Goal: Communication & Community: Answer question/provide support

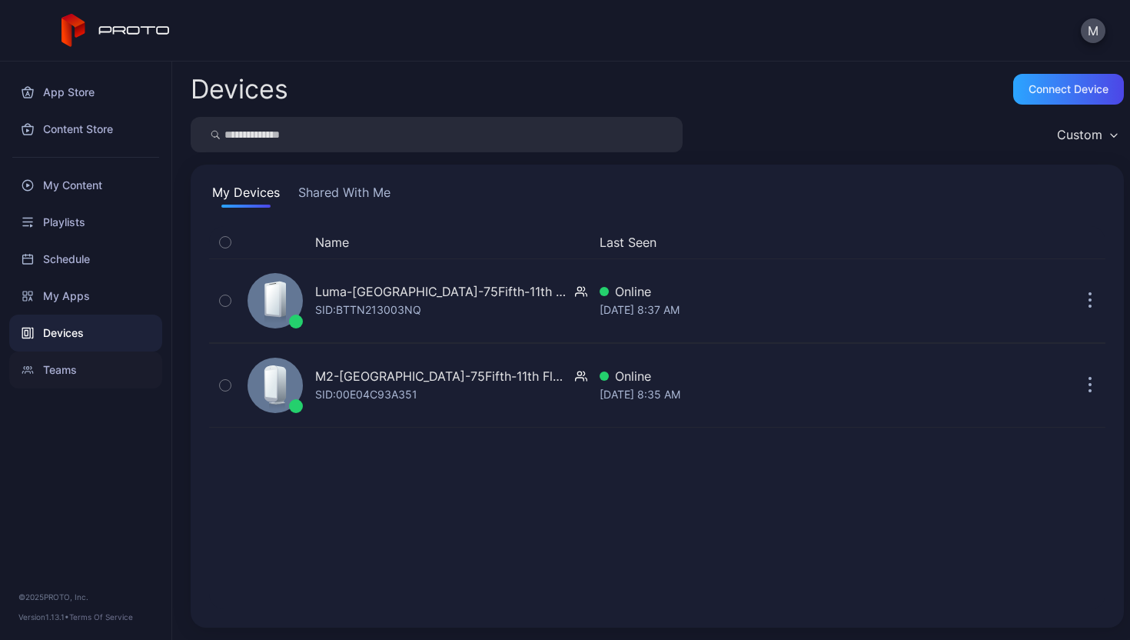
click at [84, 359] on div "Teams" at bounding box center [85, 369] width 153 height 37
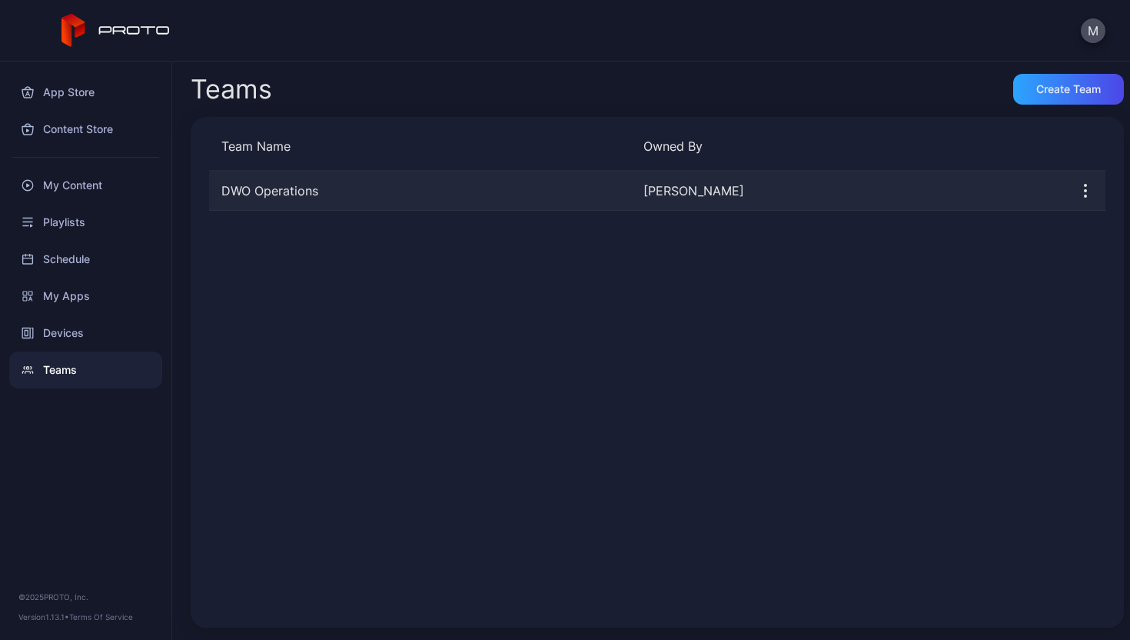
click at [315, 191] on div "DWO Operations" at bounding box center [420, 190] width 422 height 18
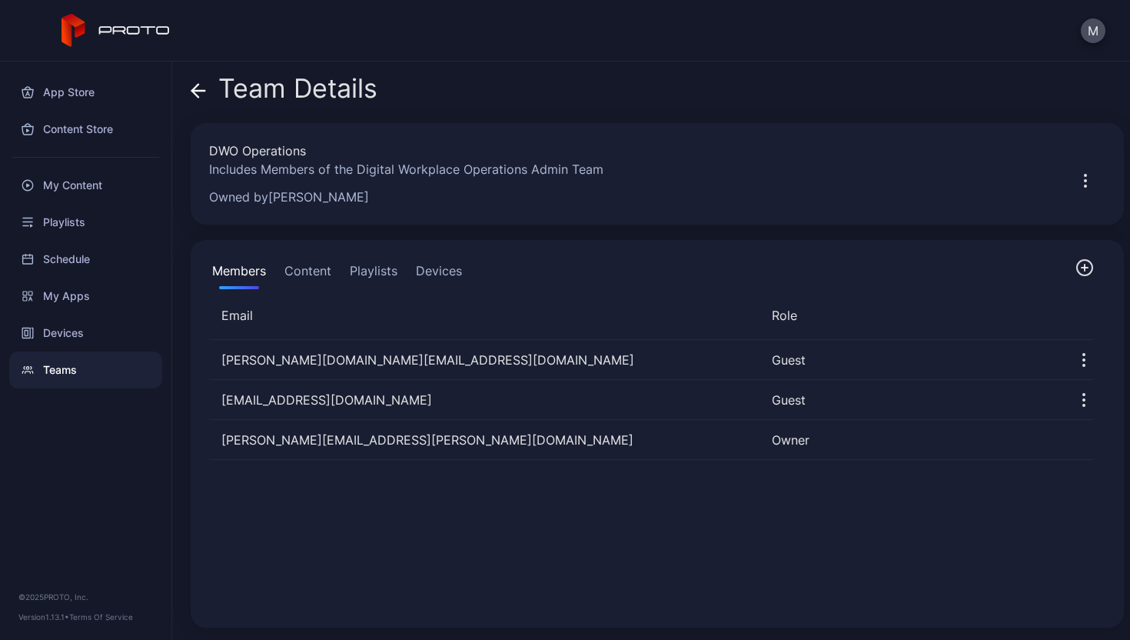
click at [1076, 276] on icon "button" at bounding box center [1085, 267] width 18 height 18
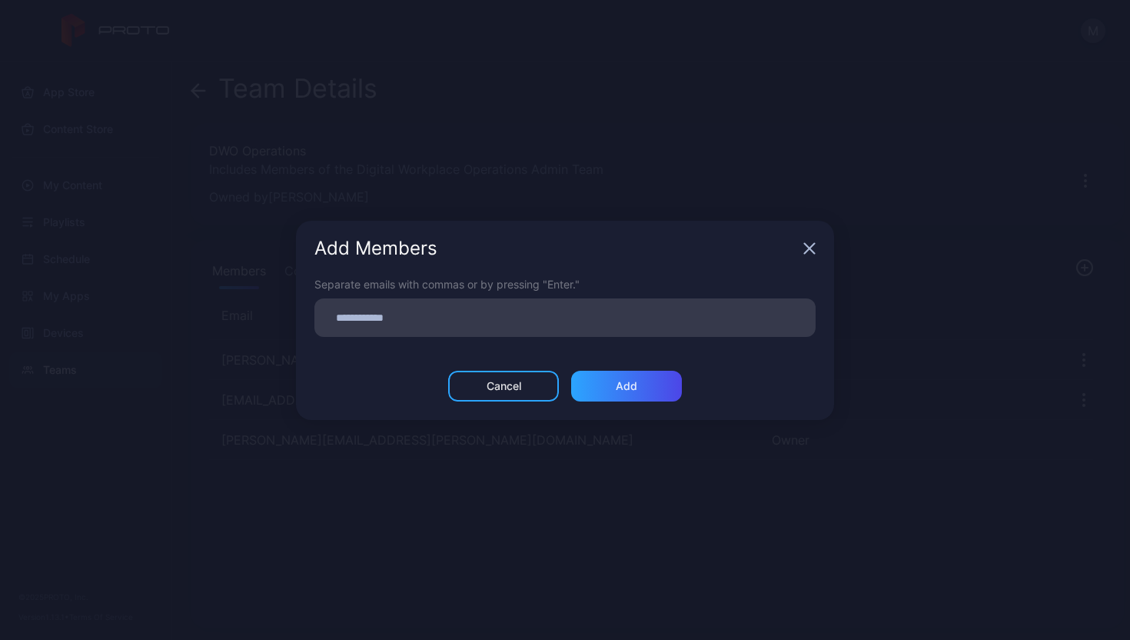
click at [818, 247] on div "Add Members" at bounding box center [565, 248] width 538 height 55
click at [811, 246] on icon "button" at bounding box center [810, 248] width 10 height 10
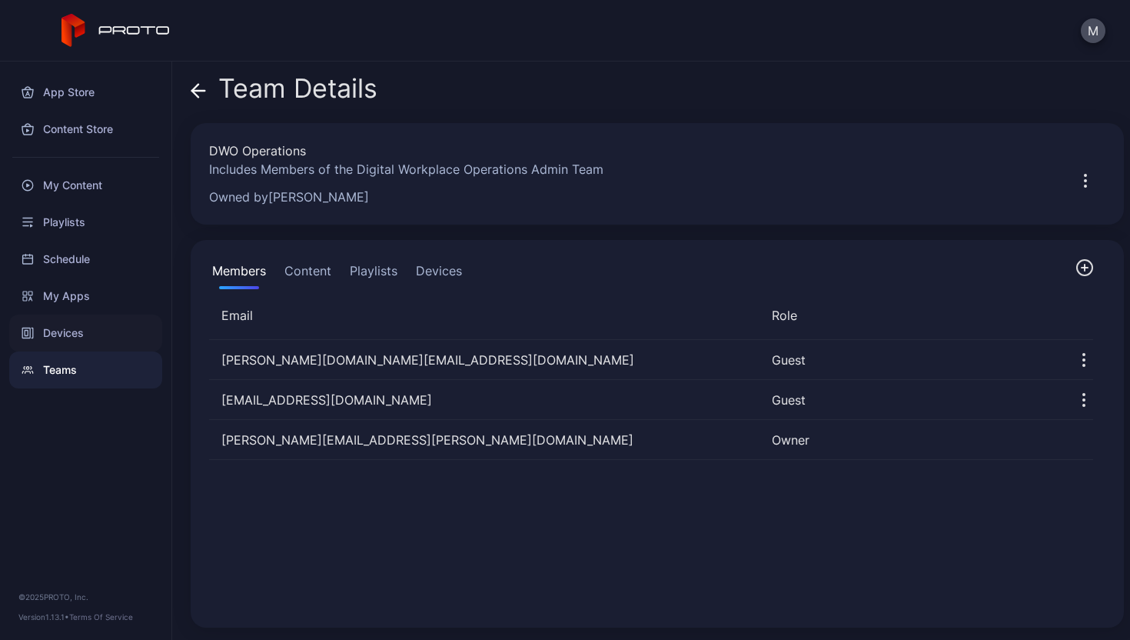
click at [107, 348] on div "Devices" at bounding box center [85, 333] width 153 height 37
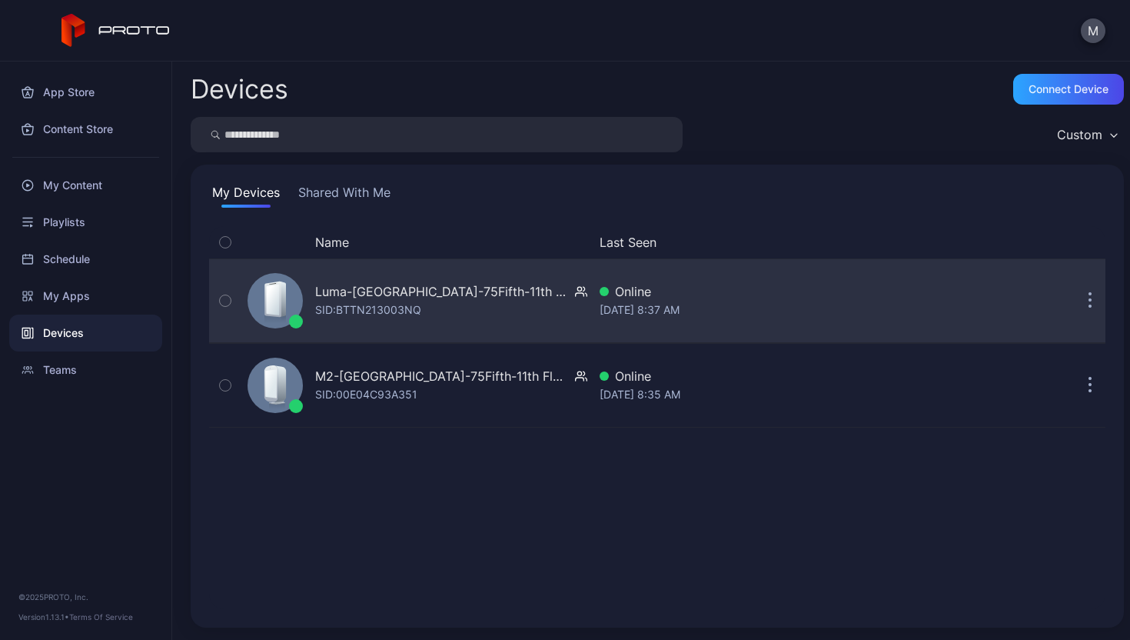
click at [1090, 301] on icon "button" at bounding box center [1091, 302] width 2 height 2
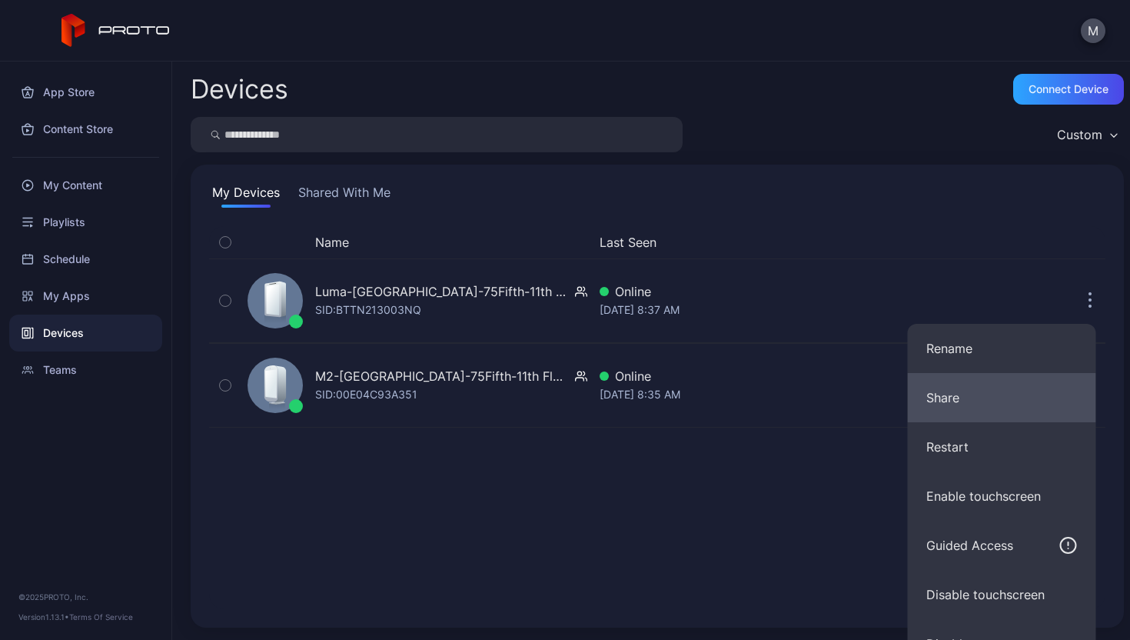
click at [1002, 404] on button "Share" at bounding box center [1002, 397] width 188 height 49
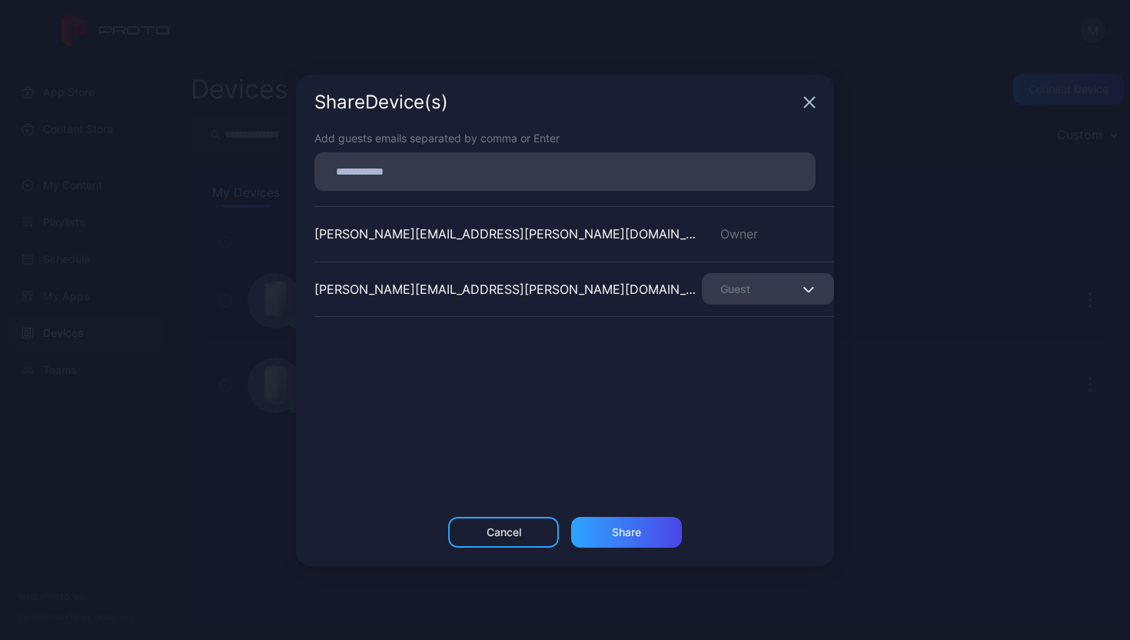
click at [593, 169] on input at bounding box center [565, 171] width 483 height 20
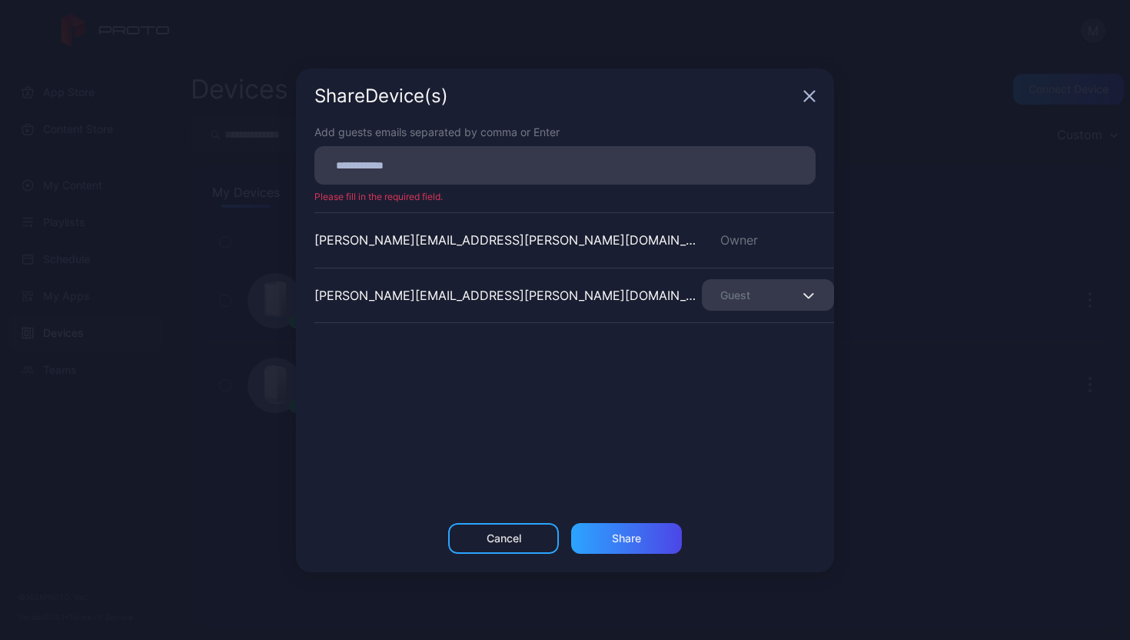
paste input
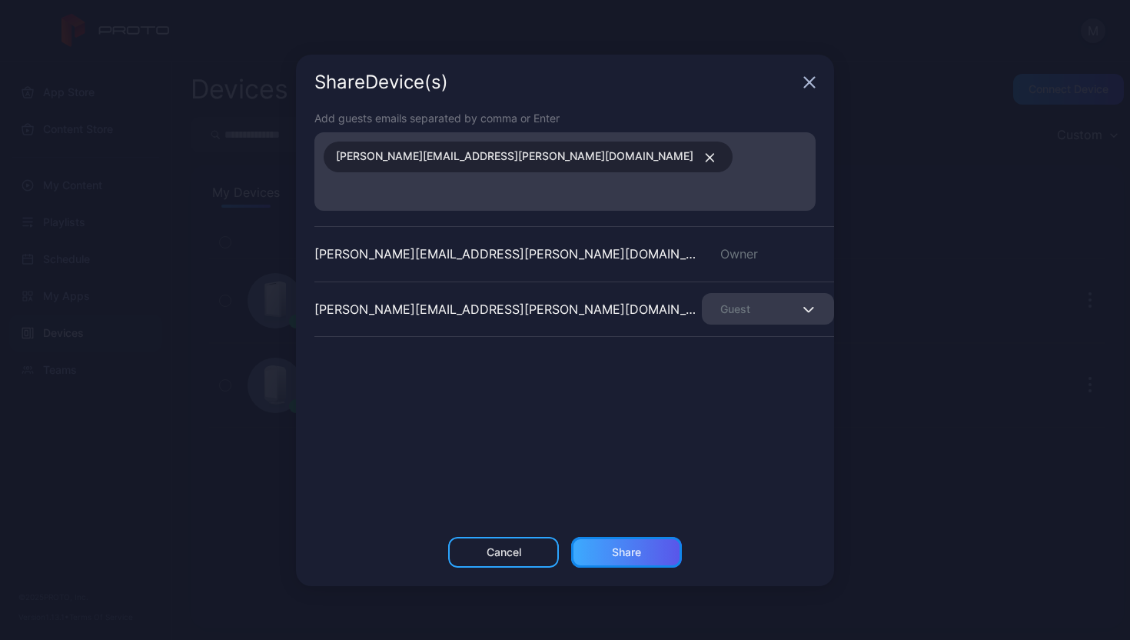
click at [614, 546] on div "Share" at bounding box center [626, 552] width 29 height 12
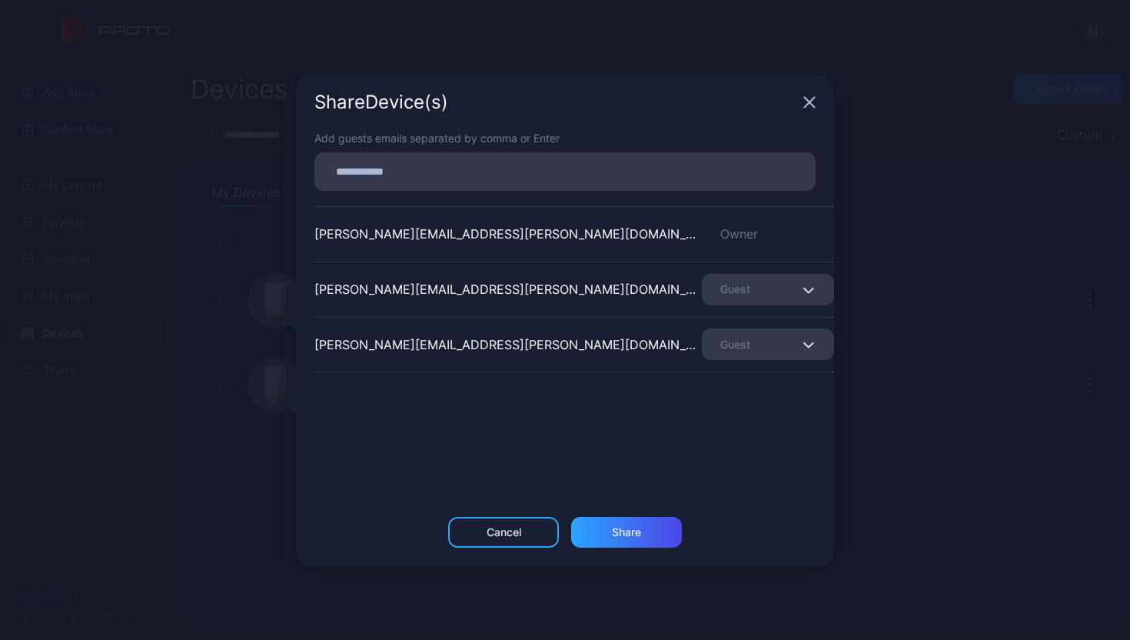
click at [804, 95] on div "Share Device (s)" at bounding box center [565, 102] width 538 height 55
click at [810, 93] on div "Share Device (s)" at bounding box center [565, 102] width 538 height 55
click at [810, 106] on icon "button" at bounding box center [810, 102] width 12 height 12
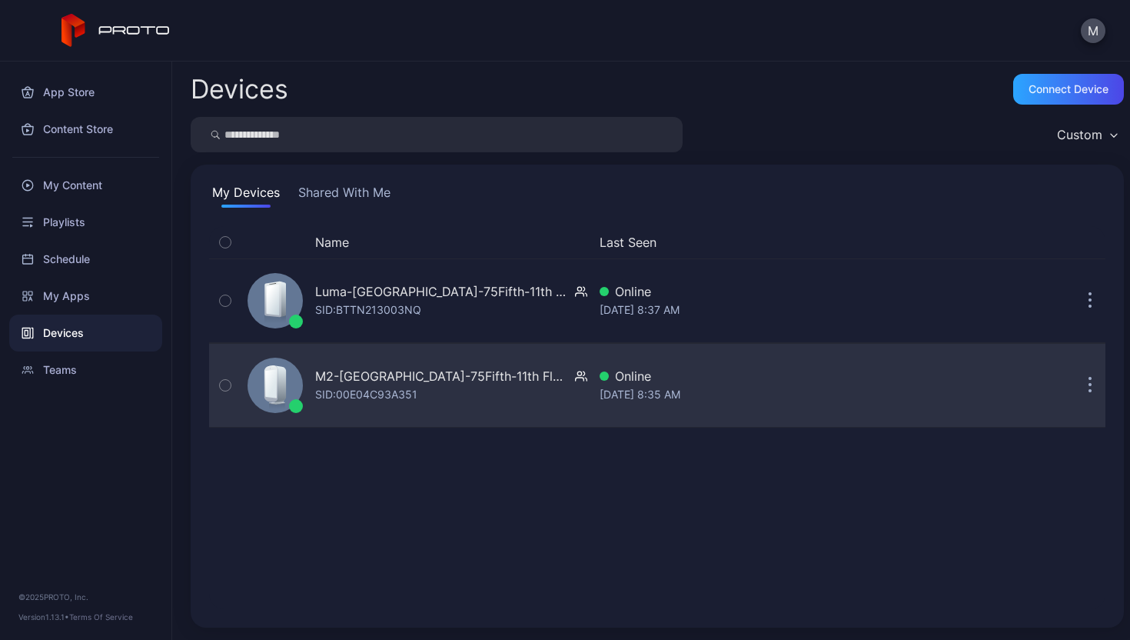
click at [1075, 386] on button "button" at bounding box center [1090, 385] width 31 height 31
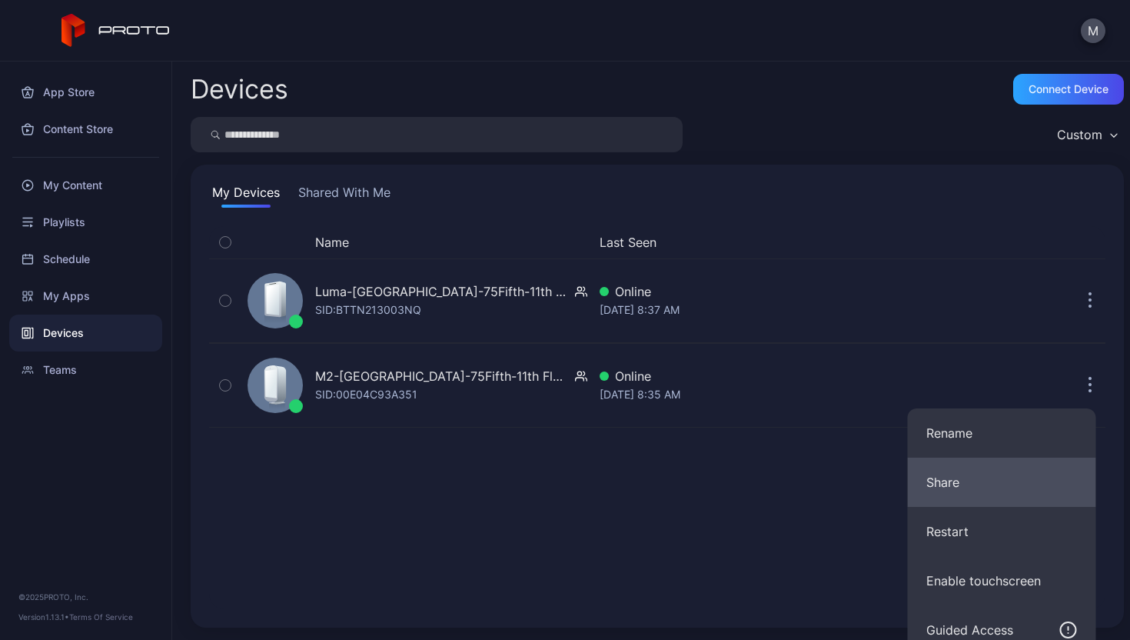
click at [1027, 480] on button "Share" at bounding box center [1002, 482] width 188 height 49
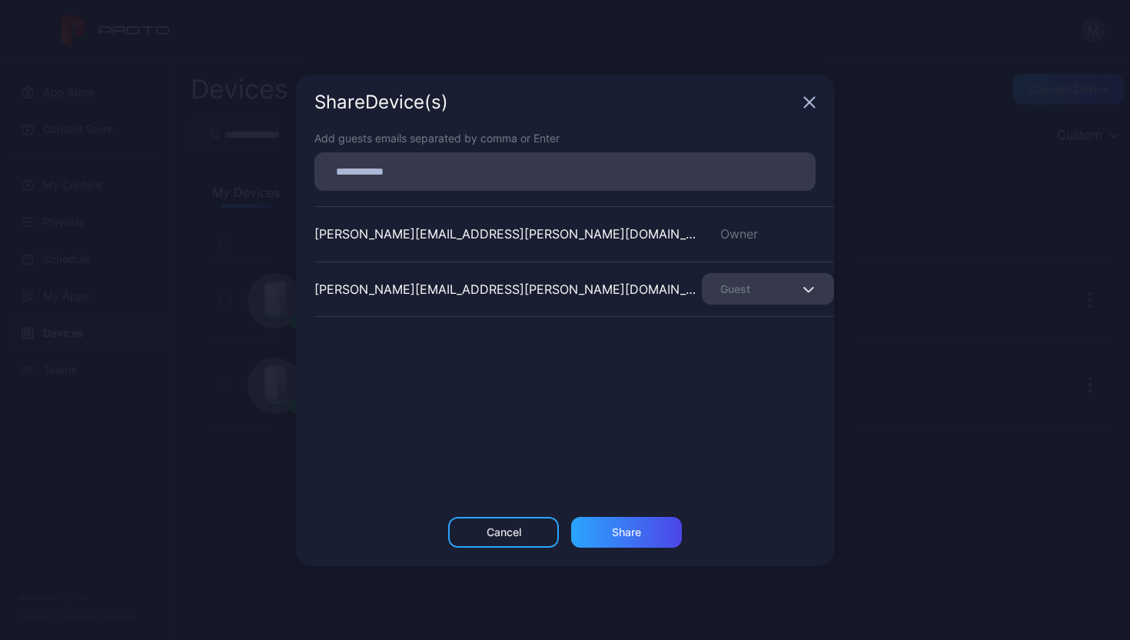
click at [506, 168] on input at bounding box center [565, 171] width 483 height 20
paste input
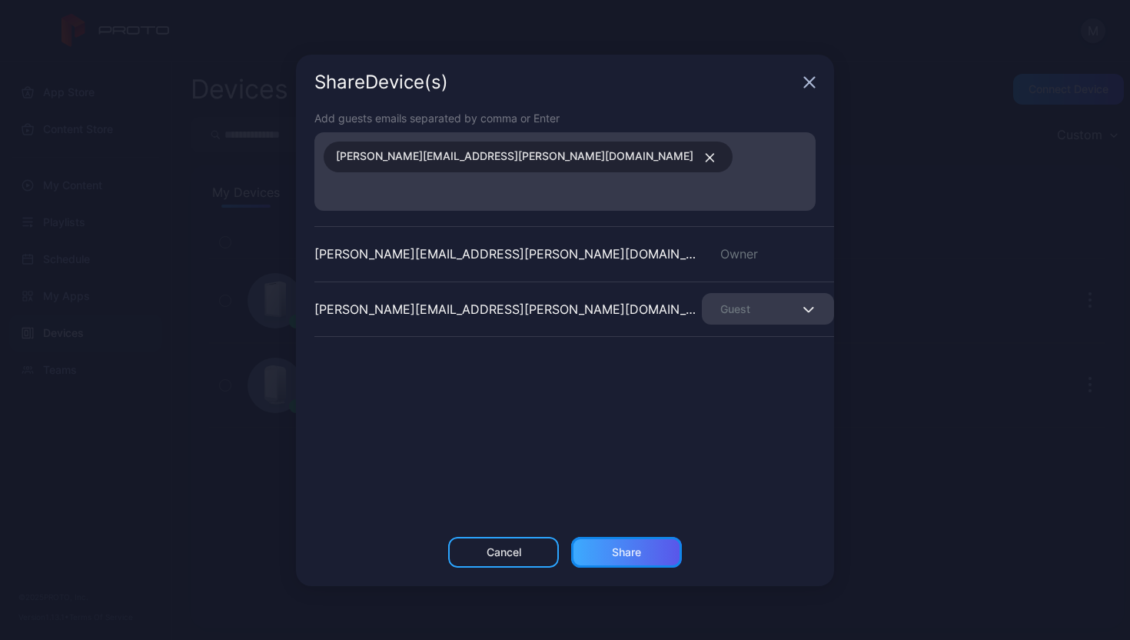
click at [638, 546] on div "Share" at bounding box center [626, 552] width 29 height 12
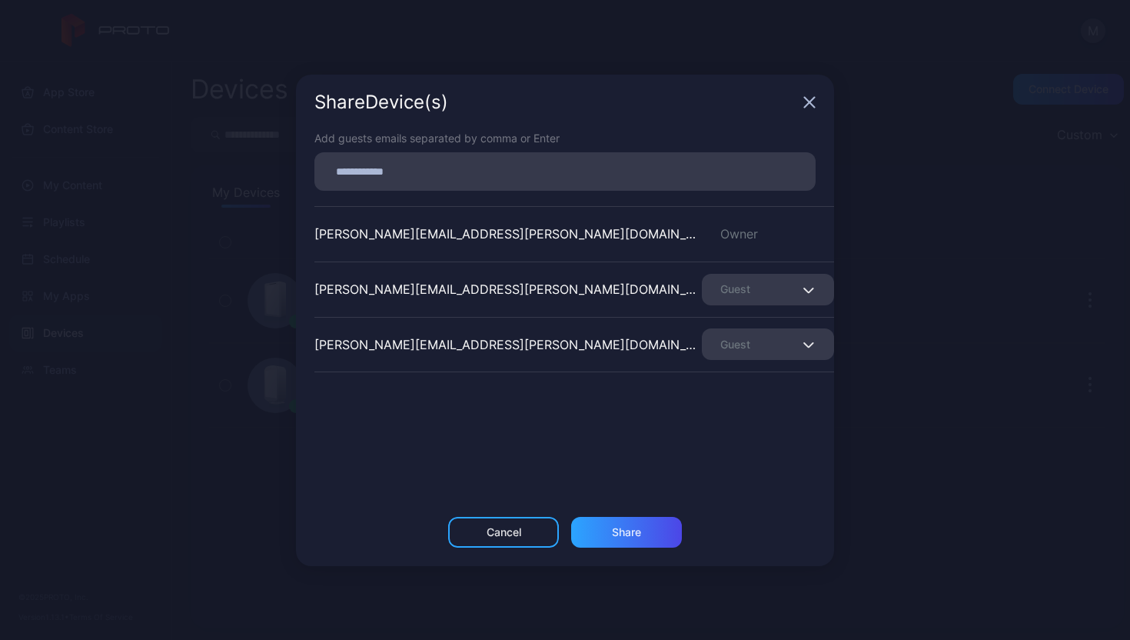
click at [808, 102] on icon "button" at bounding box center [810, 102] width 10 height 10
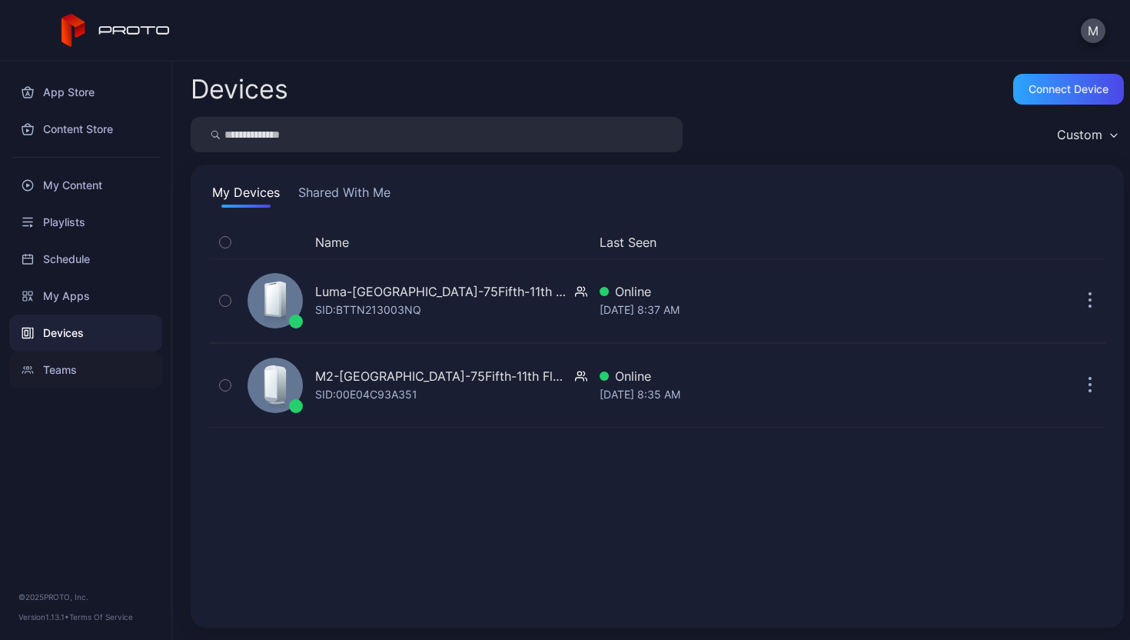
click at [126, 370] on div "Teams" at bounding box center [85, 369] width 153 height 37
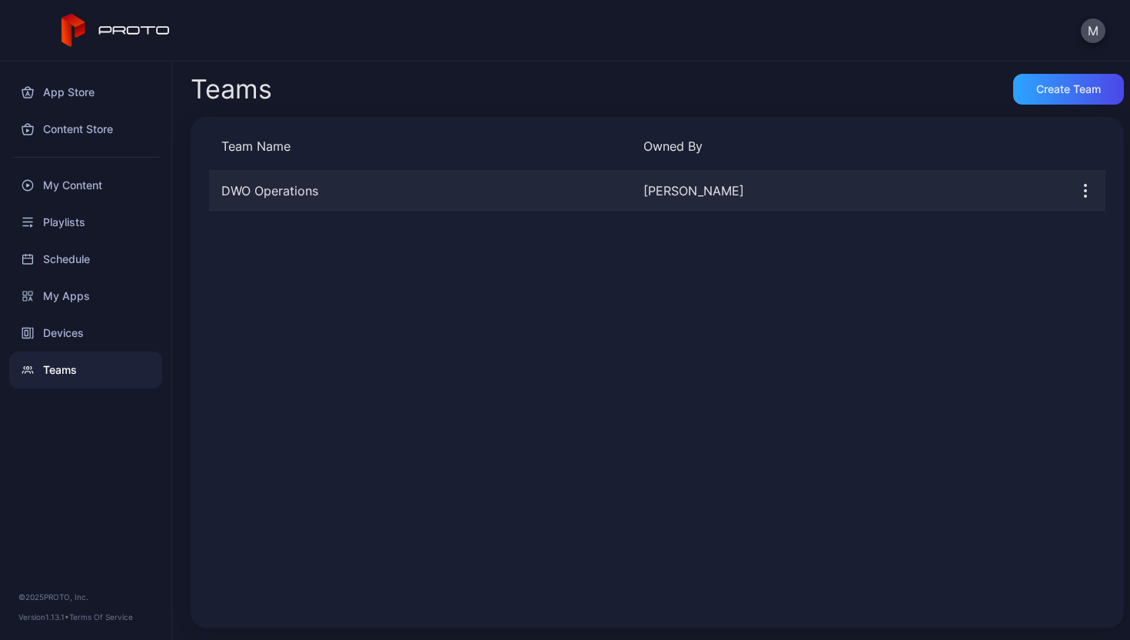
click at [445, 197] on div "DWO Operations" at bounding box center [420, 190] width 422 height 18
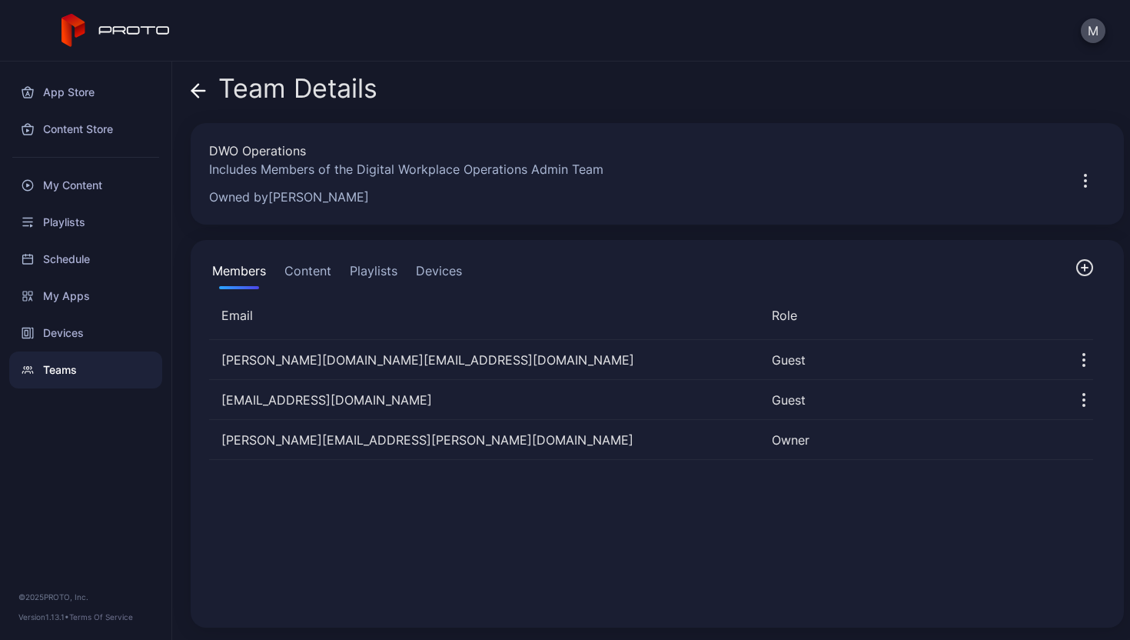
click at [1085, 271] on icon "button" at bounding box center [1085, 268] width 0 height 6
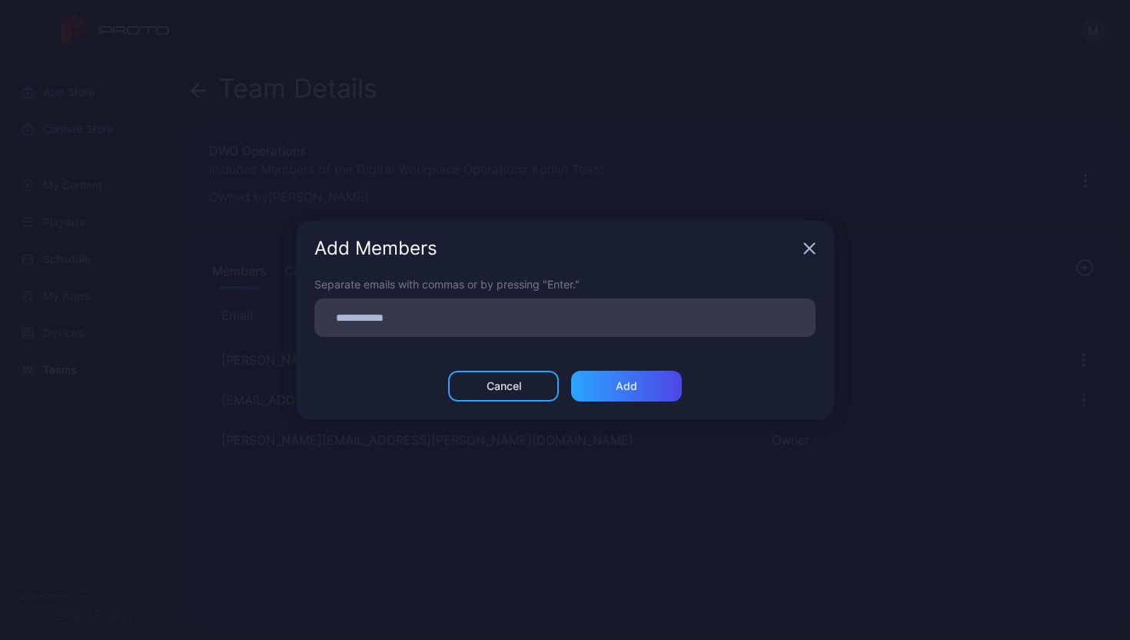
click at [340, 313] on input at bounding box center [565, 318] width 483 height 20
paste input
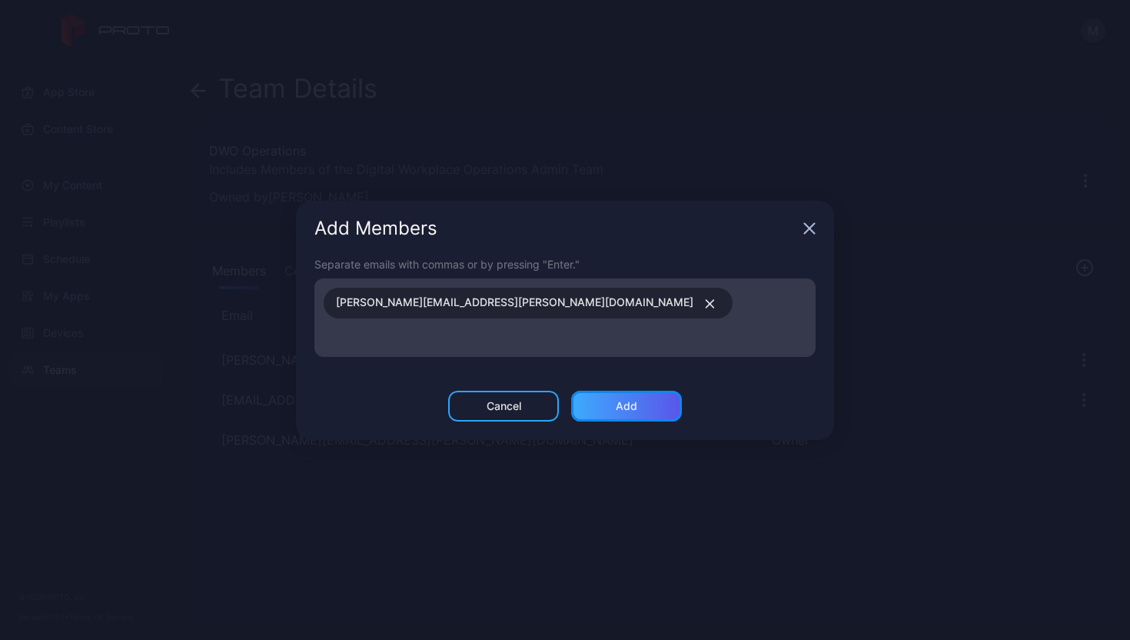
click at [606, 391] on div "Add" at bounding box center [626, 406] width 111 height 31
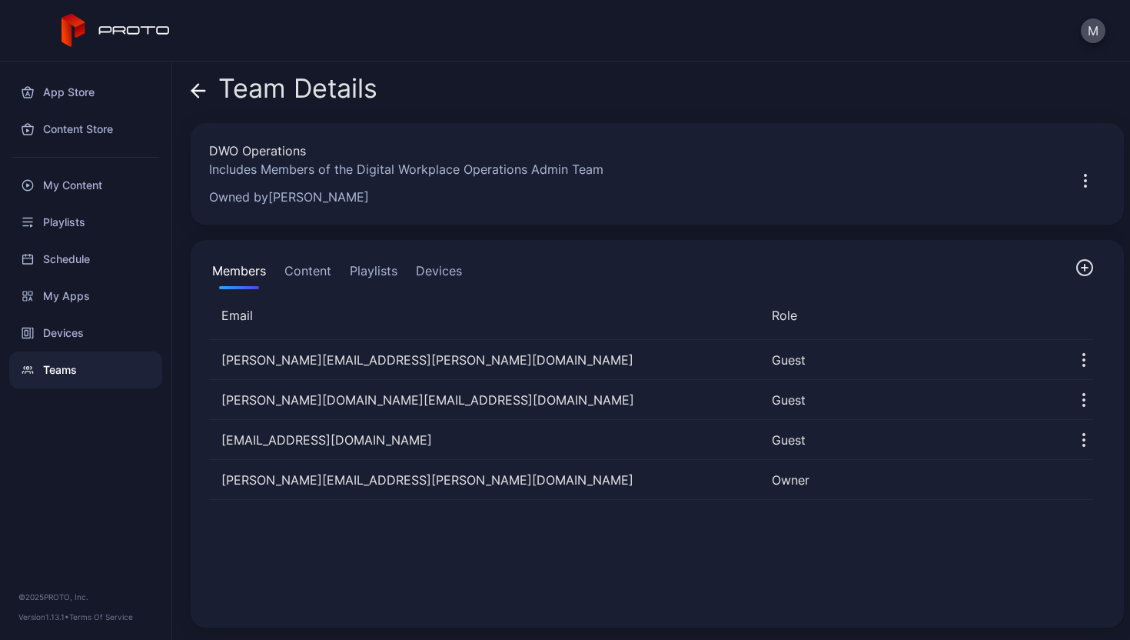
click at [1076, 268] on icon "button" at bounding box center [1085, 267] width 18 height 18
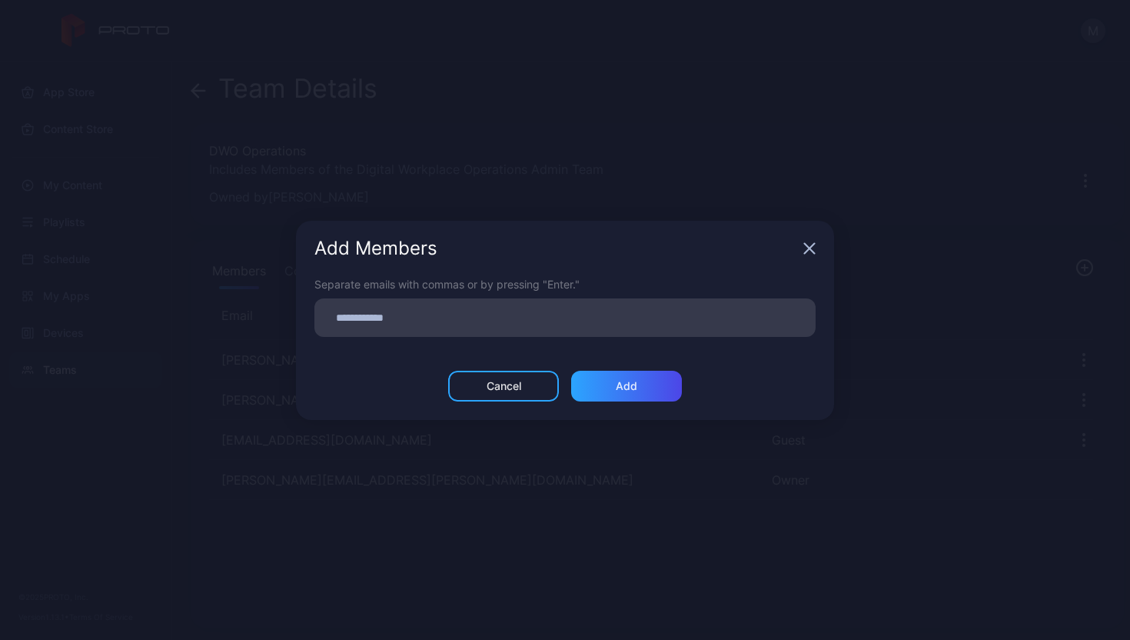
click at [489, 341] on div "Separate emails with commas or by pressing "Enter."" at bounding box center [565, 323] width 538 height 95
click at [485, 328] on div at bounding box center [570, 317] width 492 height 29
click at [812, 254] on icon "button" at bounding box center [810, 248] width 12 height 12
